Goal: Navigation & Orientation: Find specific page/section

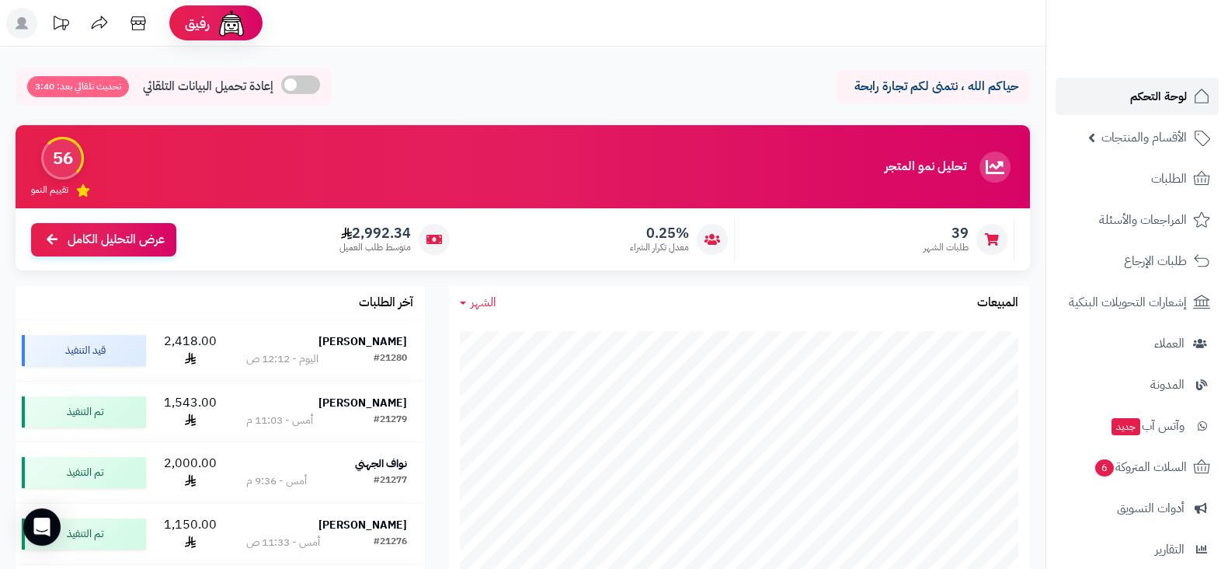
click at [1102, 88] on link "لوحة التحكم" at bounding box center [1137, 96] width 163 height 37
click at [1107, 115] on ul "لوحة التحكم الأقسام والمنتجات المنتجات الأقسام الماركات مواصفات المنتجات مواصفا…" at bounding box center [1137, 405] width 182 height 655
click at [1115, 102] on link "لوحة التحكم" at bounding box center [1137, 96] width 163 height 37
